Goal: Complete application form: Complete application form

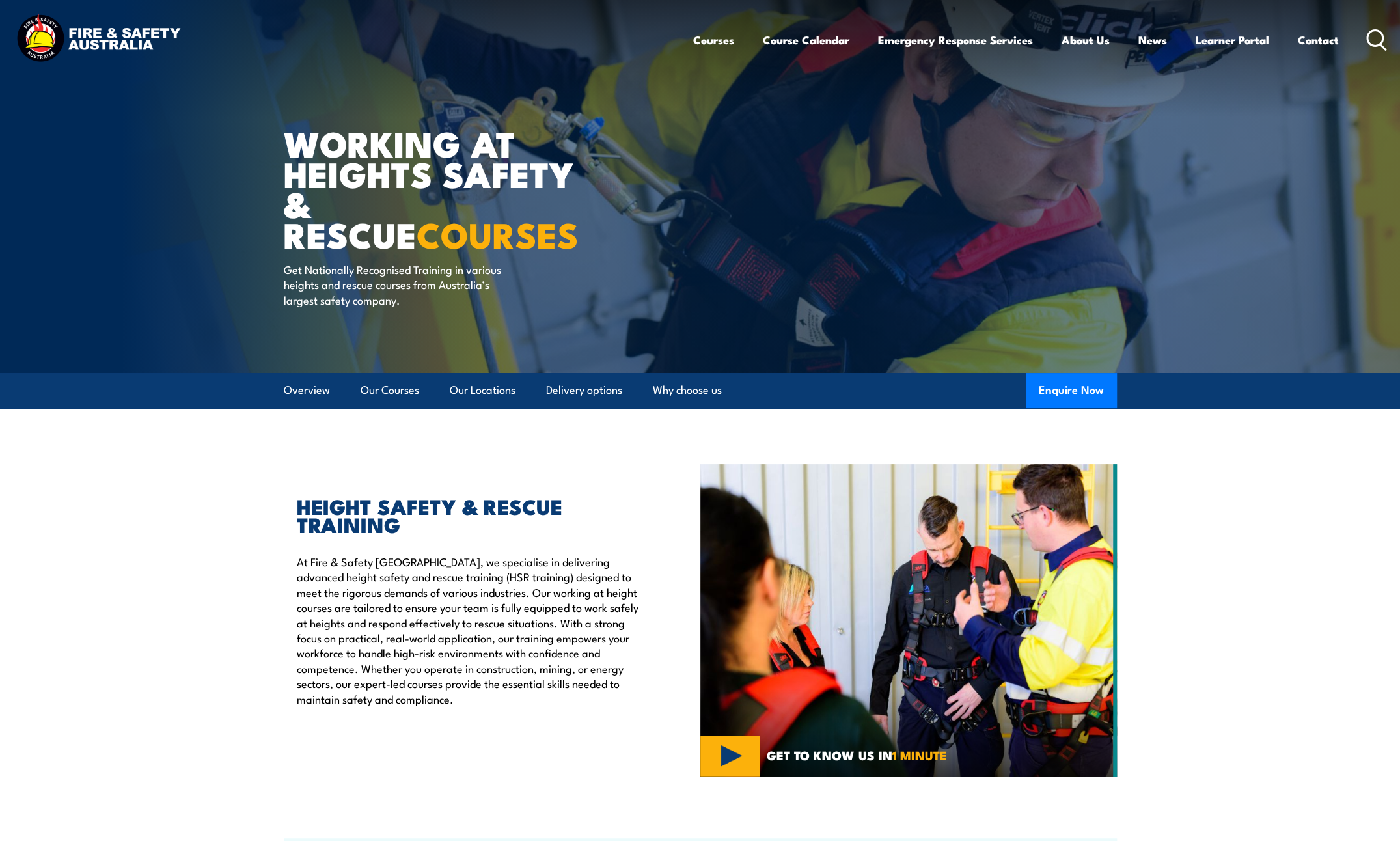
scroll to position [736, 0]
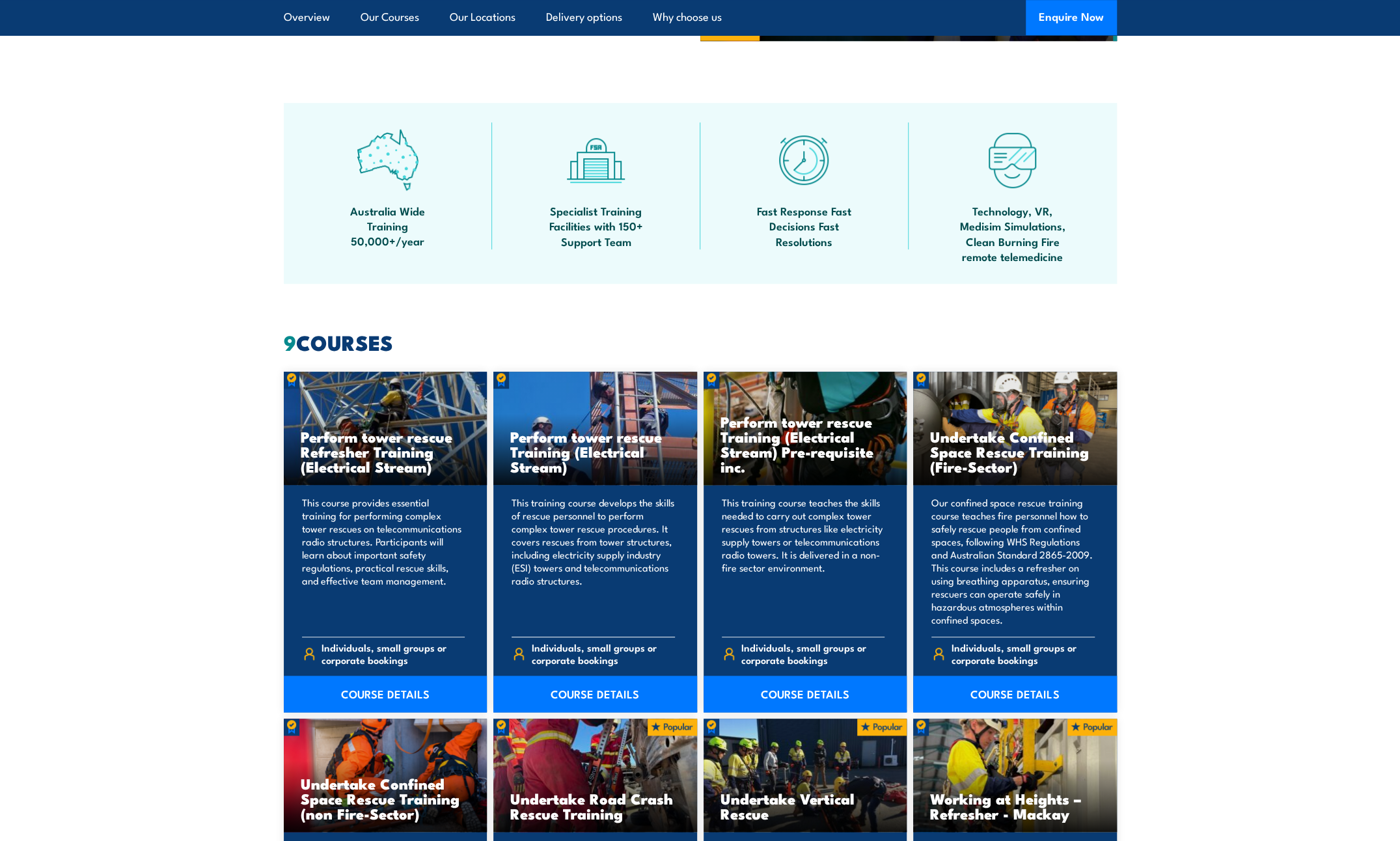
drag, startPoint x: 576, startPoint y: 455, endPoint x: 644, endPoint y: 458, distance: 68.1
click at [644, 458] on h3 "Perform tower rescue Training (Electrical Stream)" at bounding box center [595, 451] width 170 height 45
click at [591, 694] on link "COURSE DETAILS" at bounding box center [595, 694] width 203 height 36
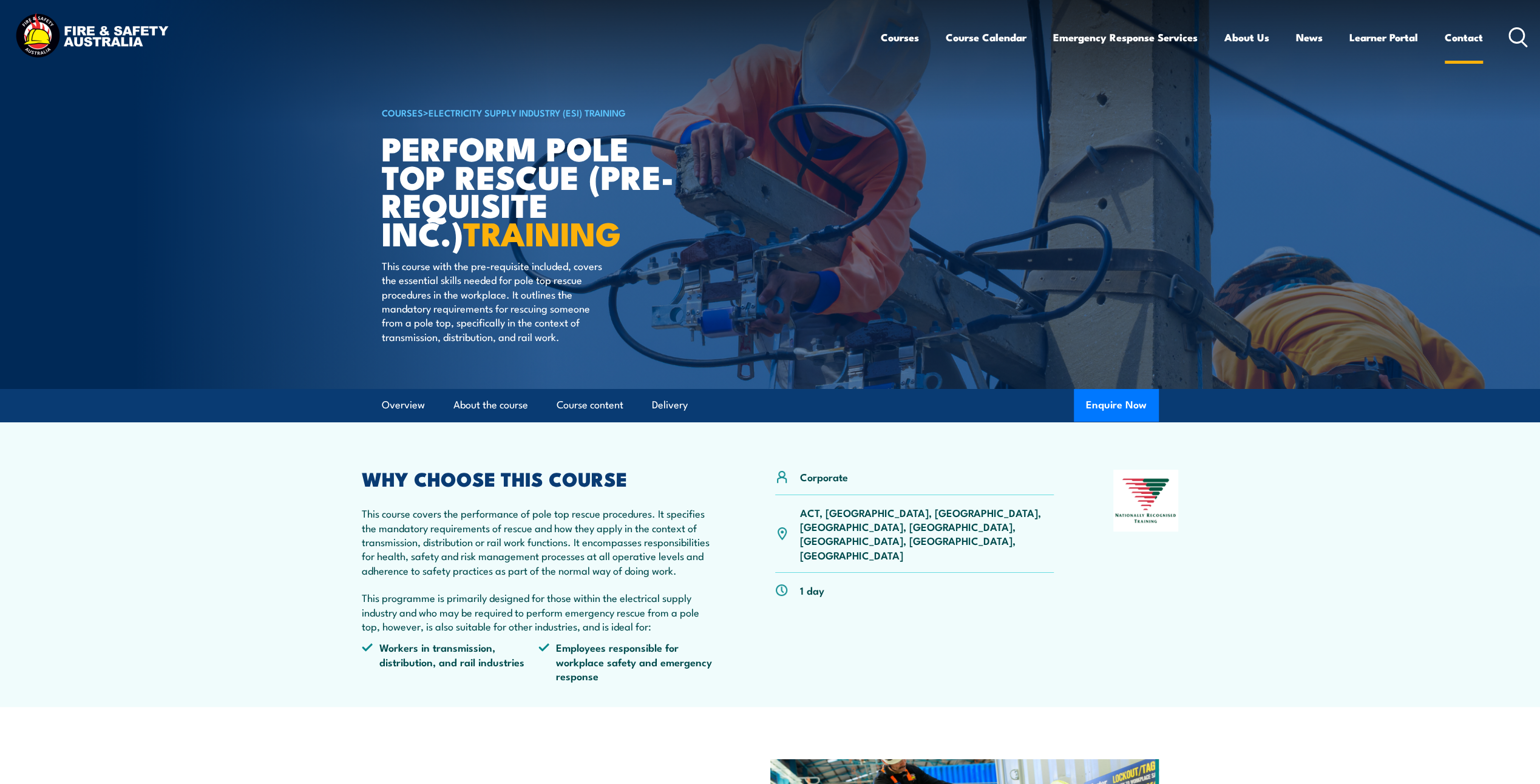
click at [1457, 44] on link "Contact" at bounding box center [1464, 38] width 38 height 32
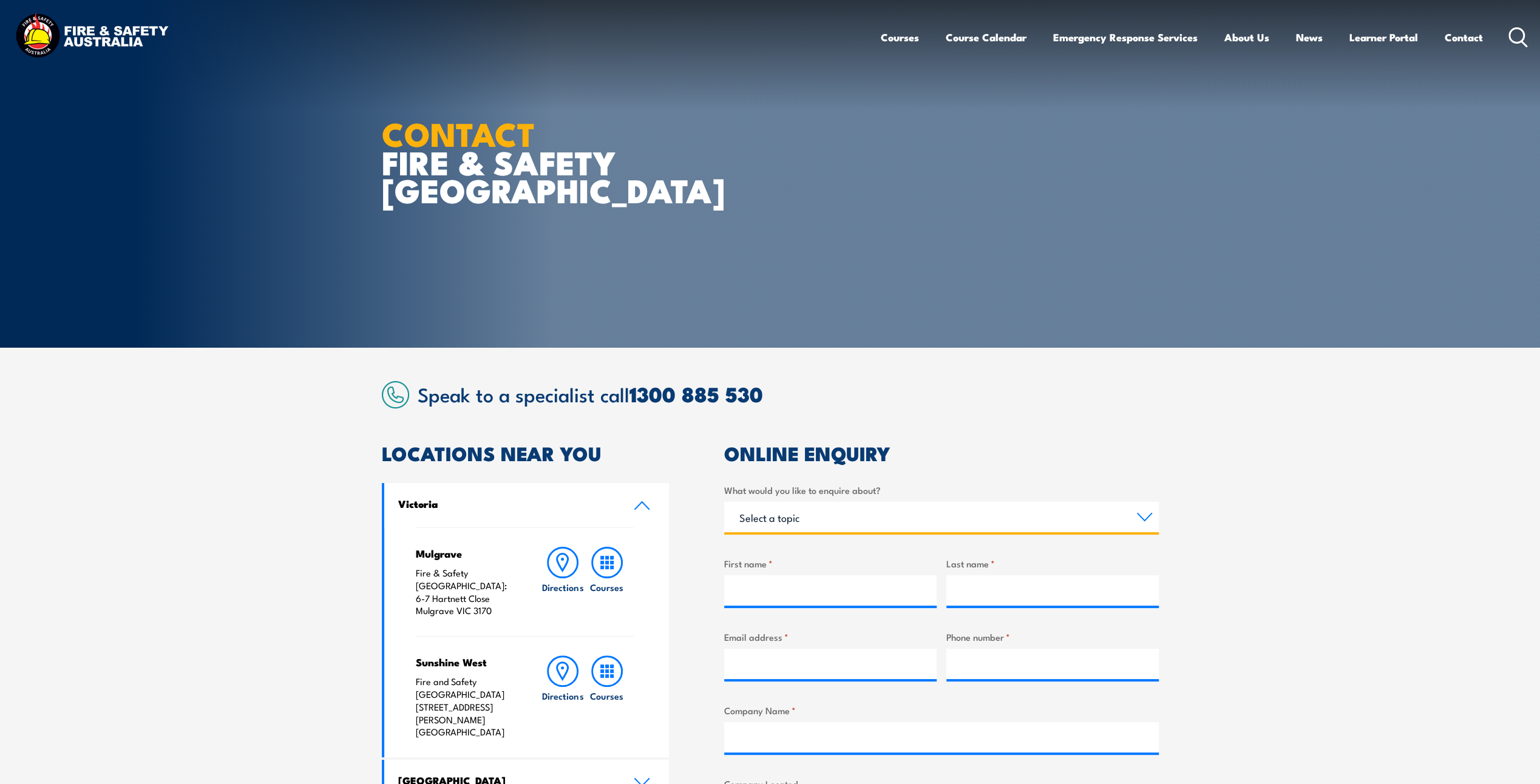
click at [832, 521] on select "Select a topic Training Emergency Response Services General Enquiry" at bounding box center [942, 518] width 435 height 31
select select "Training"
click at [724, 502] on select "Select a topic Training Emergency Response Services General Enquiry" at bounding box center [942, 518] width 435 height 31
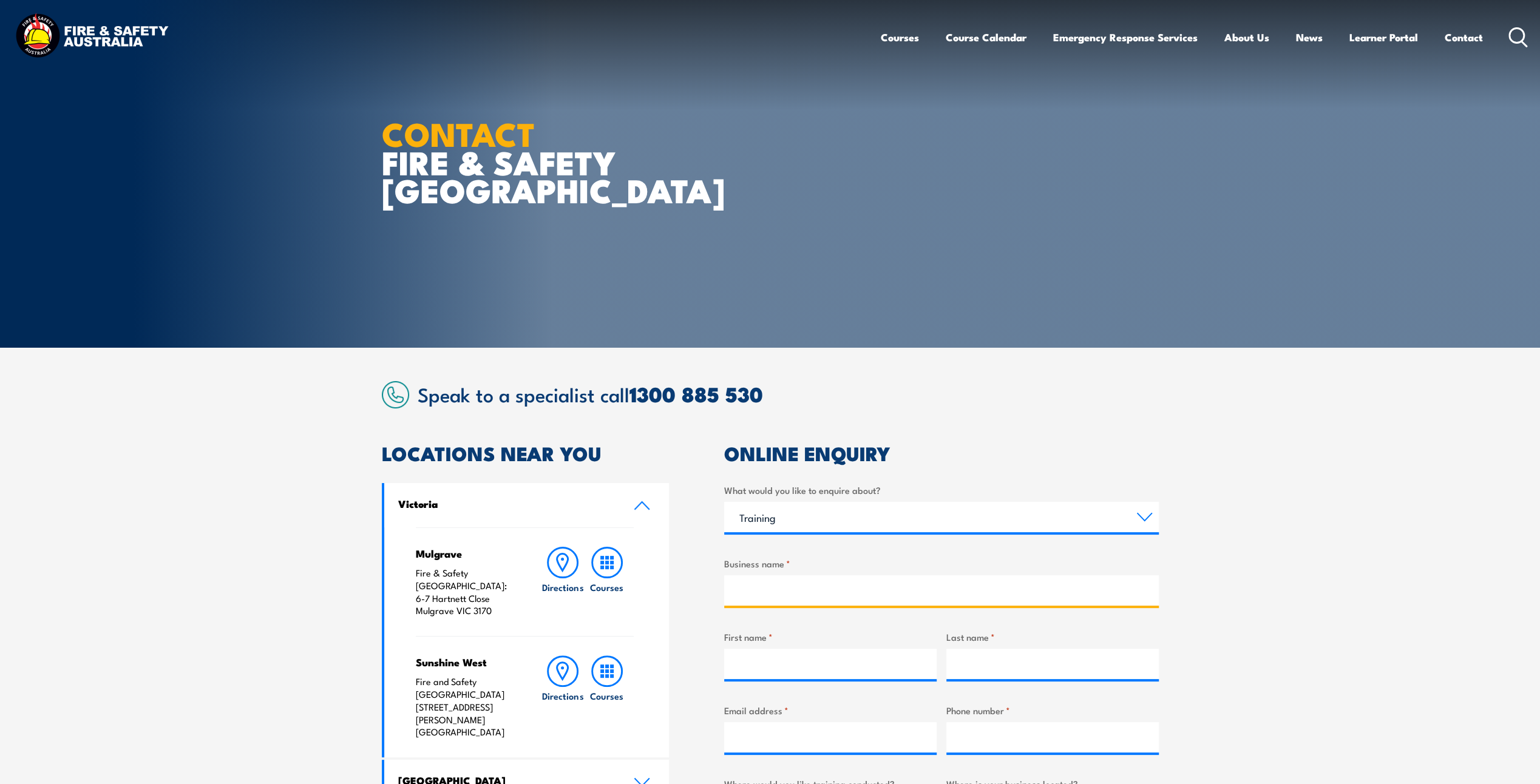
click at [796, 586] on input "Business name *" at bounding box center [942, 590] width 435 height 31
type input "Queensland Rail"
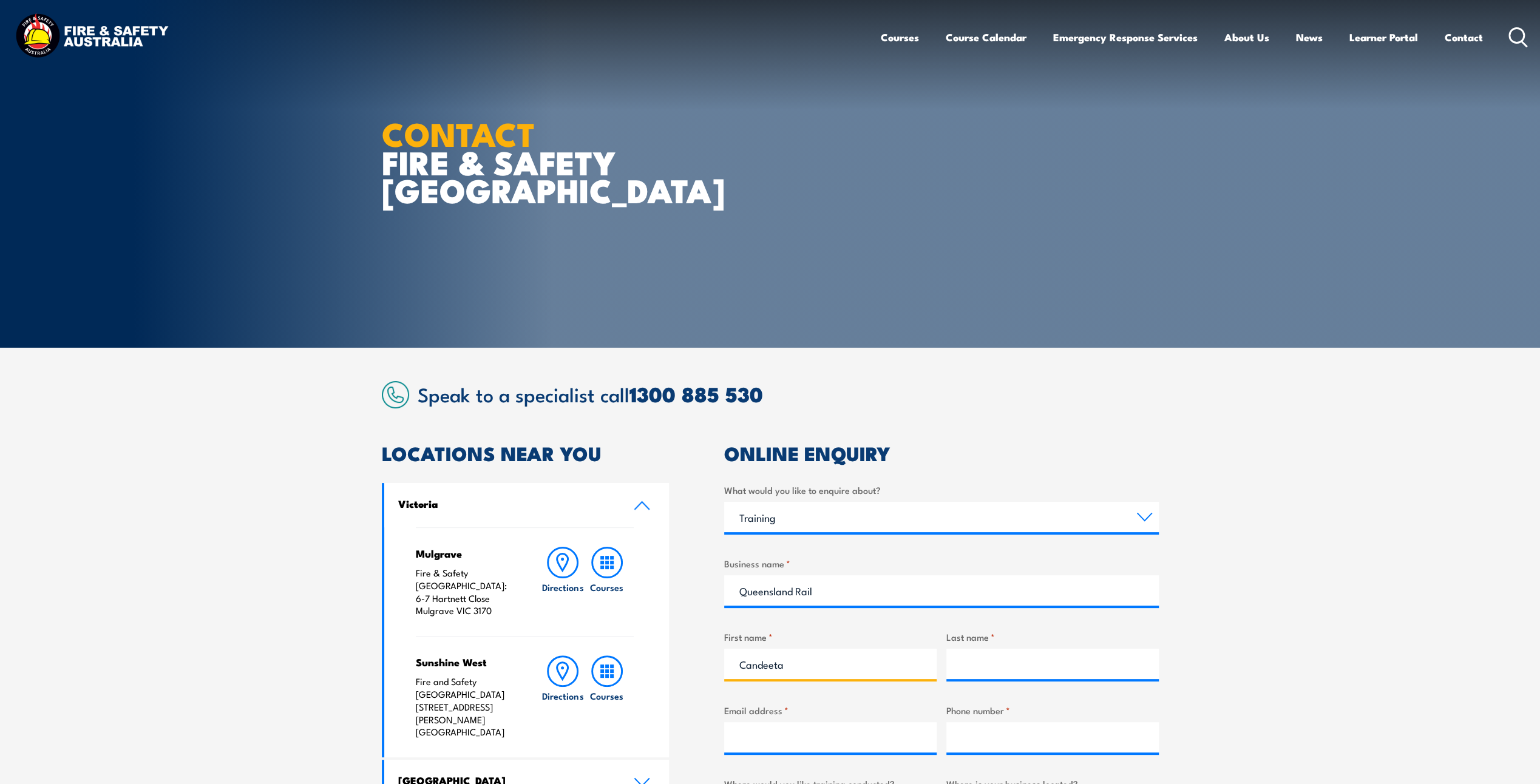
type input "Candeeta"
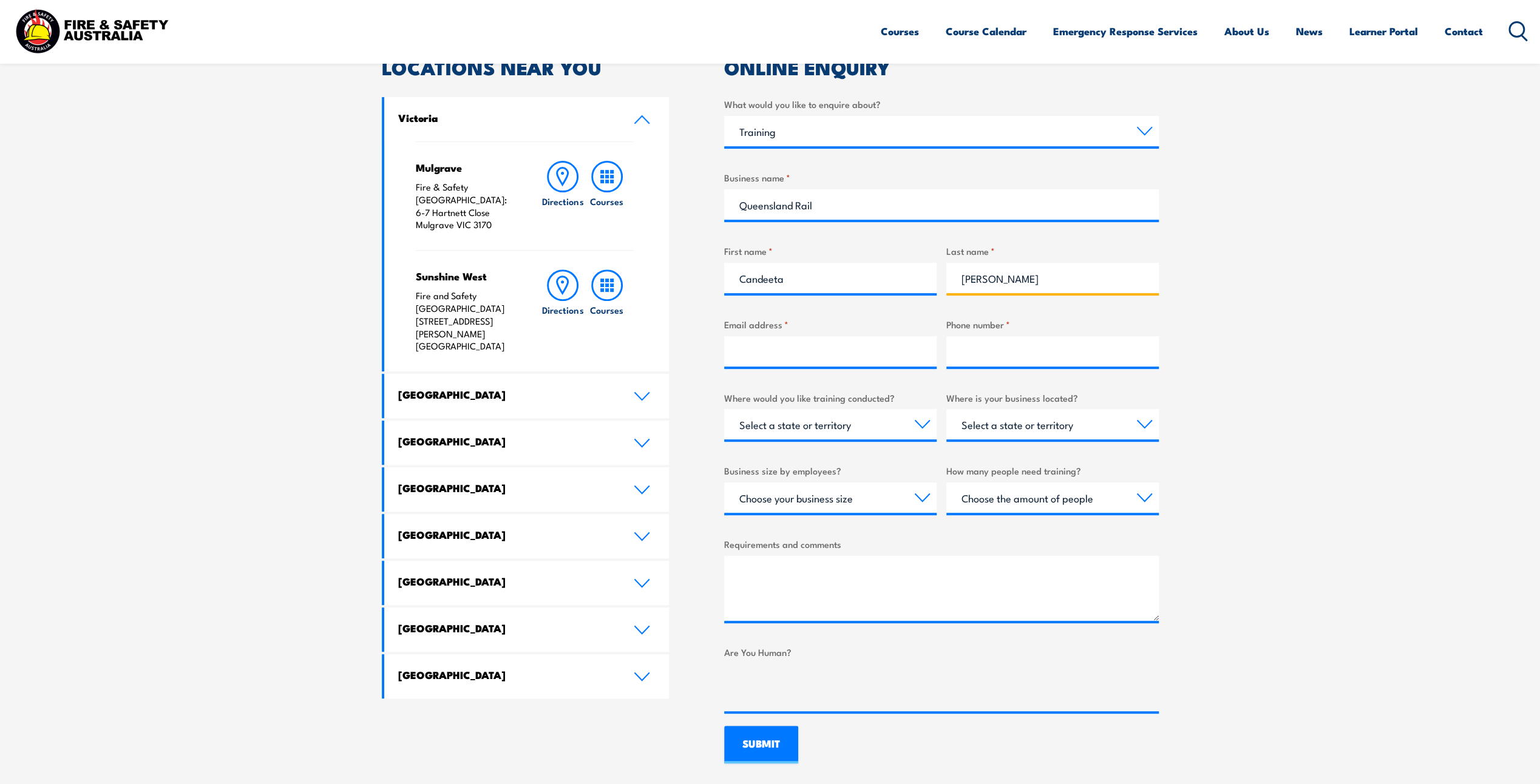
scroll to position [394, 0]
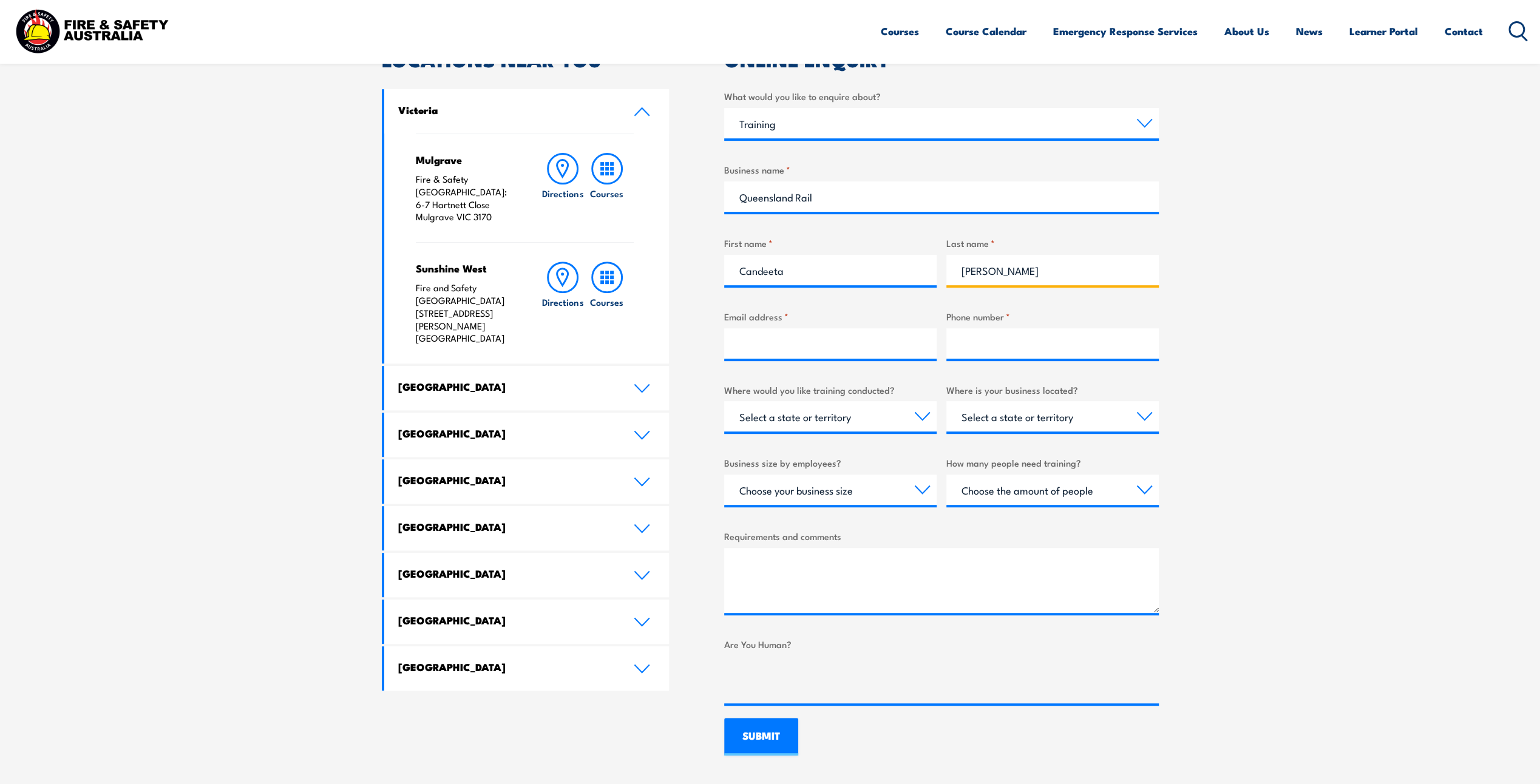
type input "[PERSON_NAME]"
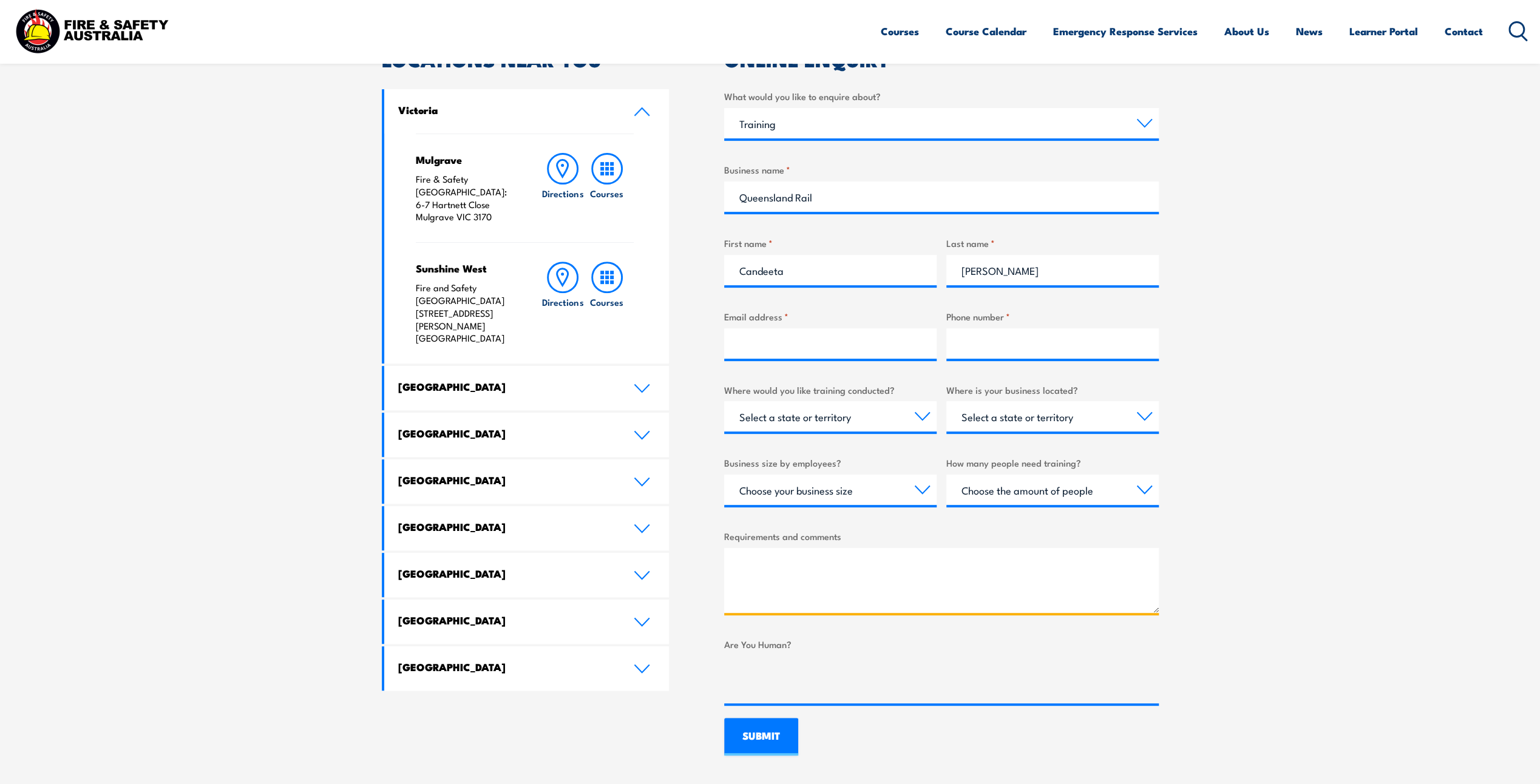
click at [957, 564] on textarea "Requirements and comments" at bounding box center [942, 581] width 435 height 65
paste textarea "Good morning, I am looking to schedule the below training for staff. Any inform…"
type textarea "Good morning, I am looking to schedule the below training for staff. Any inform…"
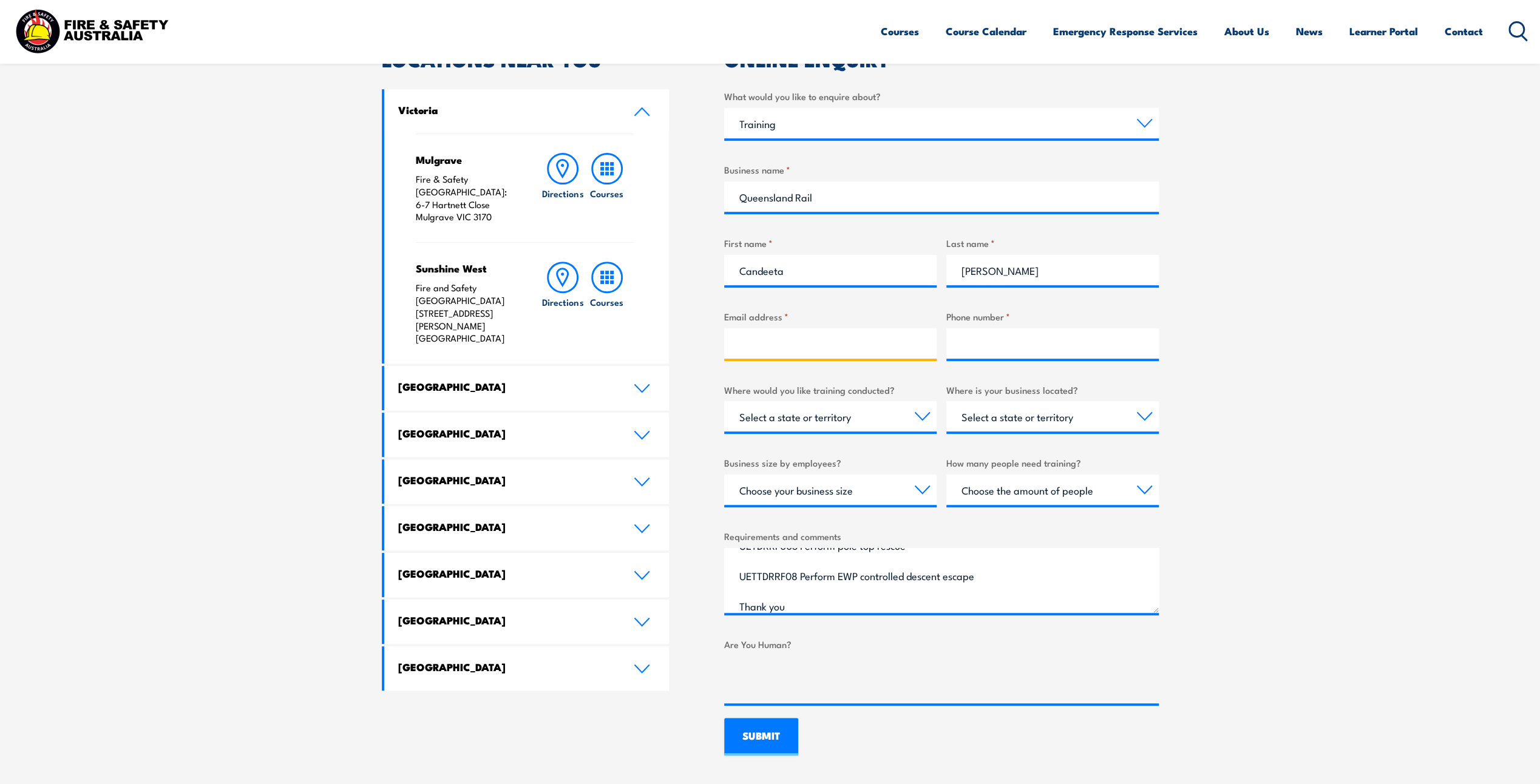
click at [775, 344] on input "Email address *" at bounding box center [830, 344] width 213 height 31
type input "[EMAIL_ADDRESS][PERSON_NAME][DOMAIN_NAME]"
click at [975, 339] on input "Phone number *" at bounding box center [1052, 344] width 213 height 31
type input "0730723358"
click at [795, 415] on select "Select a state or territory Nationally - multiple locations [GEOGRAPHIC_DATA] […" at bounding box center [830, 416] width 213 height 31
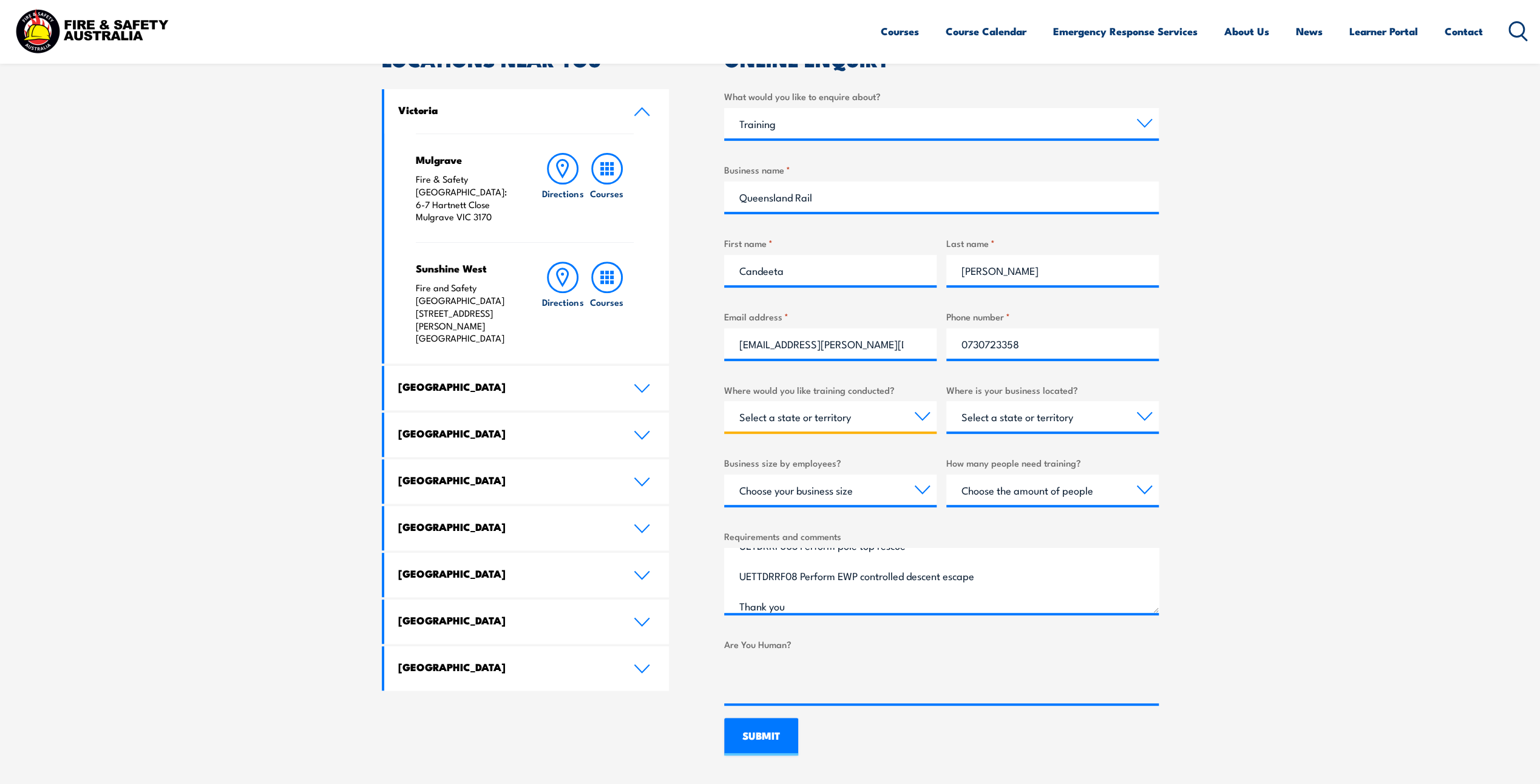
select select "QLD"
click at [724, 401] on select "Select a state or territory Nationally - multiple locations [GEOGRAPHIC_DATA] […" at bounding box center [830, 416] width 213 height 31
click at [1110, 409] on select "Select a state or territory [GEOGRAPHIC_DATA] [GEOGRAPHIC_DATA] [GEOGRAPHIC_DAT…" at bounding box center [1052, 416] width 213 height 31
select select "QLD"
click at [946, 401] on select "Select a state or territory [GEOGRAPHIC_DATA] [GEOGRAPHIC_DATA] [GEOGRAPHIC_DAT…" at bounding box center [1052, 416] width 213 height 31
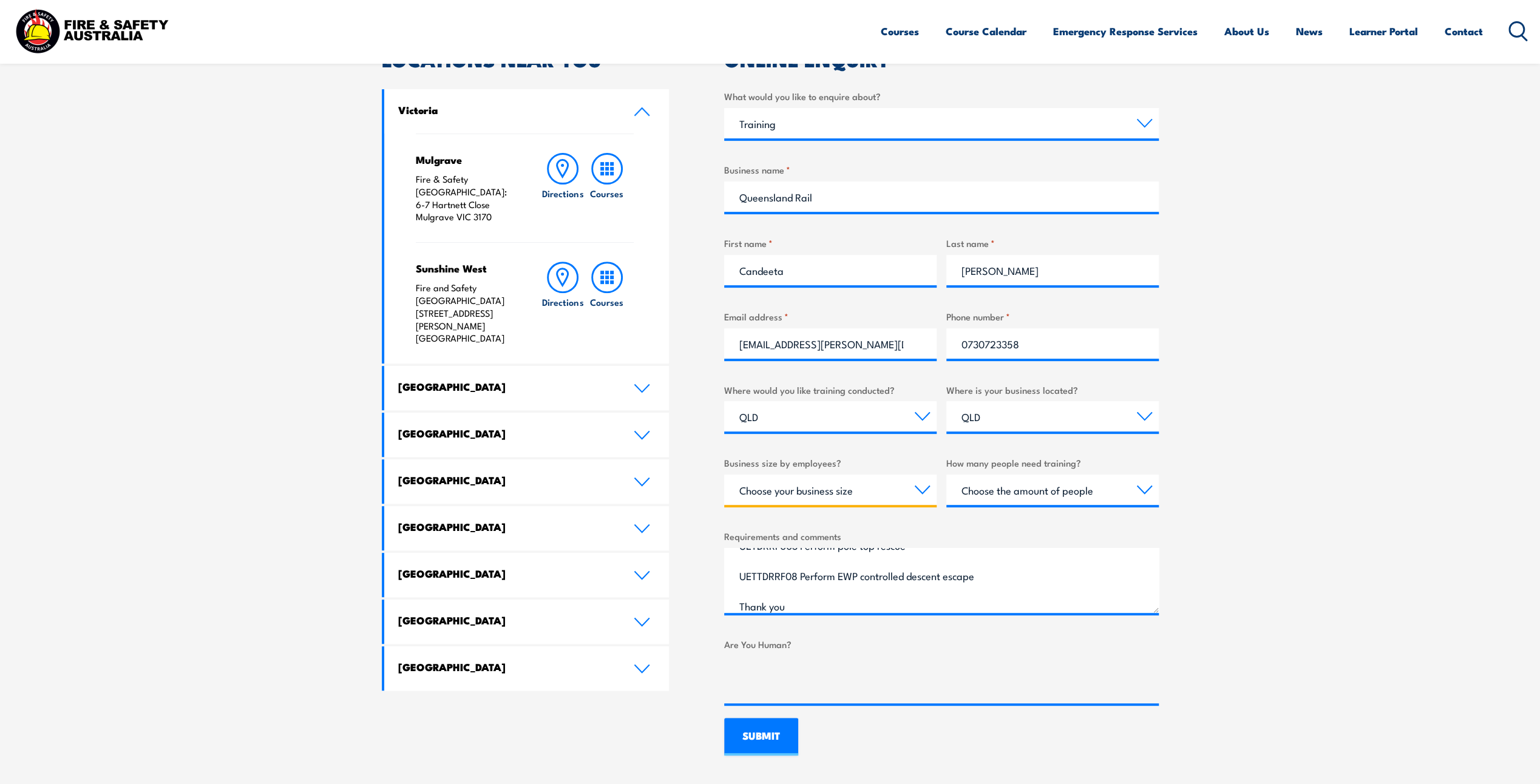
click at [738, 493] on select "Choose your business size 1 to 19 20 to 199 200+" at bounding box center [830, 490] width 213 height 31
select select "20 to 199"
click at [724, 475] on select "Choose your business size 1 to 19 20 to 199 200+" at bounding box center [830, 490] width 213 height 31
click at [985, 497] on select "Choose the amount of people 1 to 4 5 to 19 20+" at bounding box center [1052, 490] width 213 height 31
select select "20+"
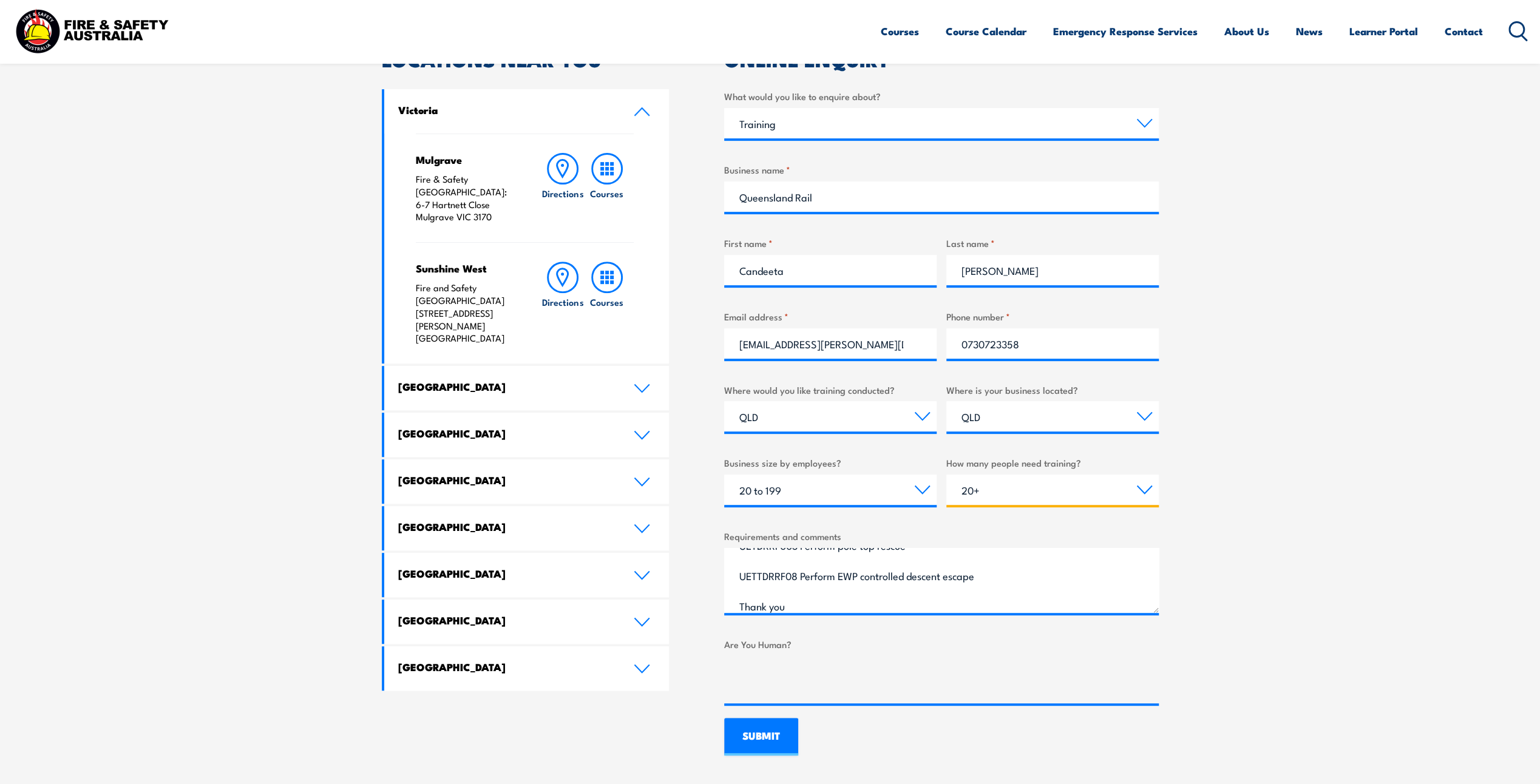
click at [946, 475] on select "Choose the amount of people 1 to 4 5 to 19 20+" at bounding box center [1052, 490] width 213 height 31
click at [766, 738] on input "SUBMIT" at bounding box center [761, 736] width 74 height 38
